Goal: Task Accomplishment & Management: Use online tool/utility

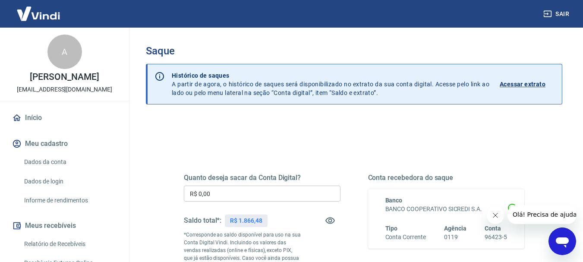
click at [31, 115] on link "Início" at bounding box center [64, 117] width 108 height 19
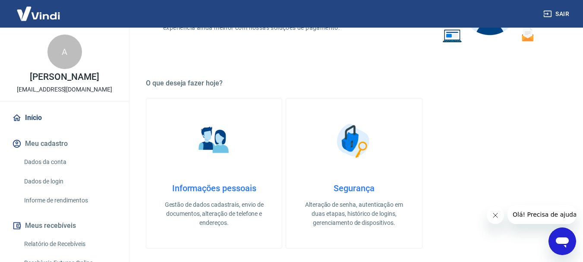
scroll to position [388, 0]
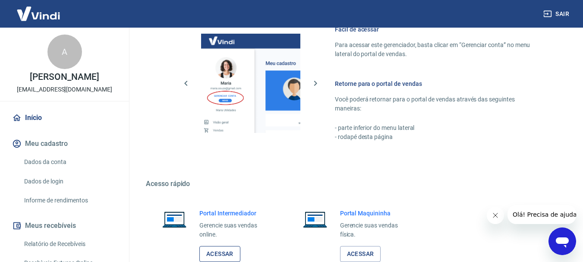
click at [229, 257] on link "Acessar" at bounding box center [219, 254] width 41 height 16
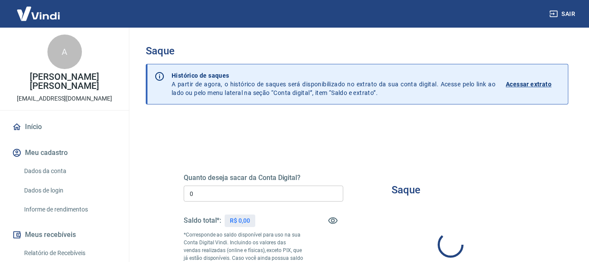
type input "R$ 0,00"
